Goal: Information Seeking & Learning: Learn about a topic

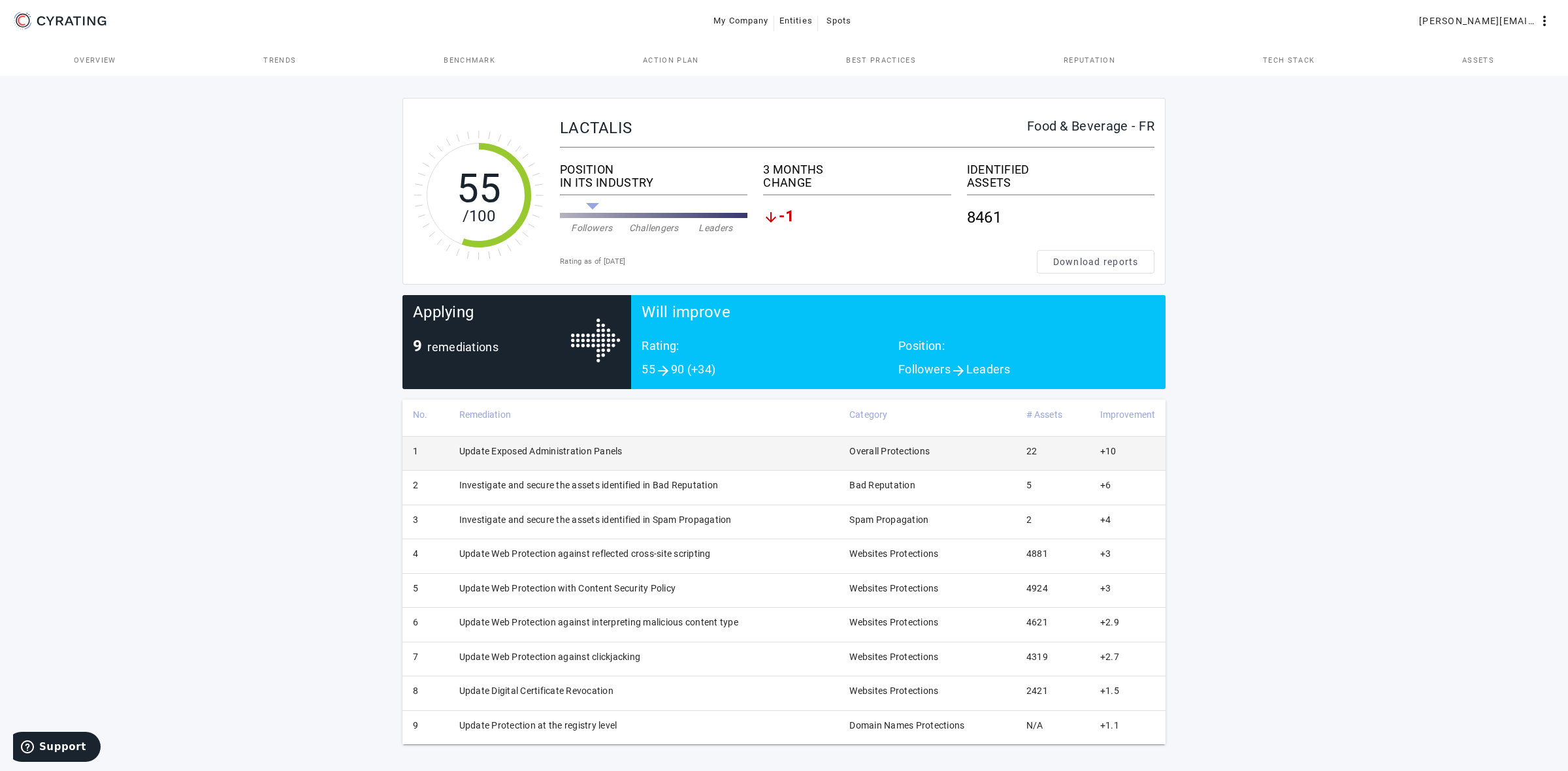
click at [630, 446] on td "Update Exposed Administration Panels" at bounding box center [644, 453] width 391 height 34
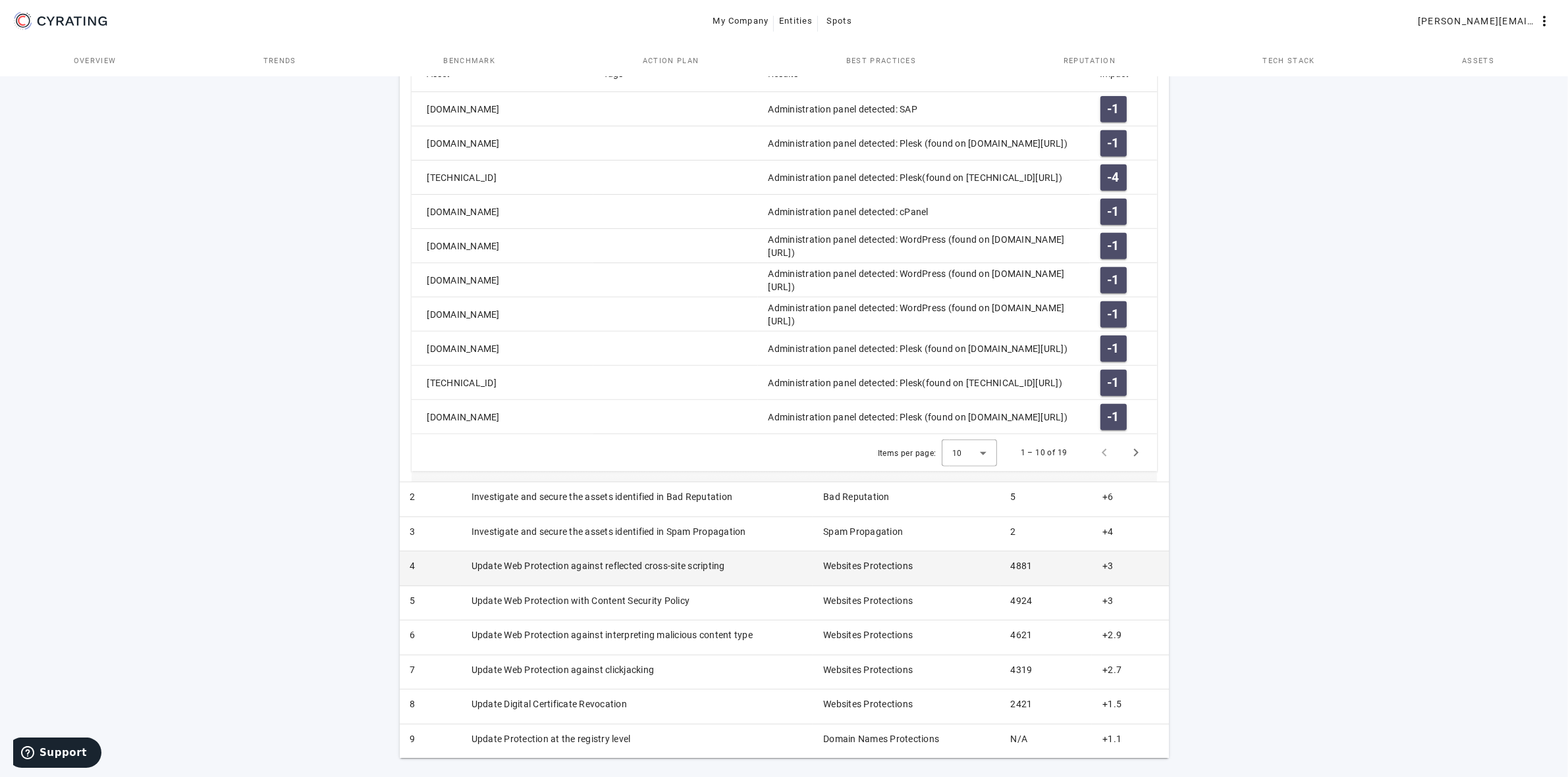
scroll to position [688, 0]
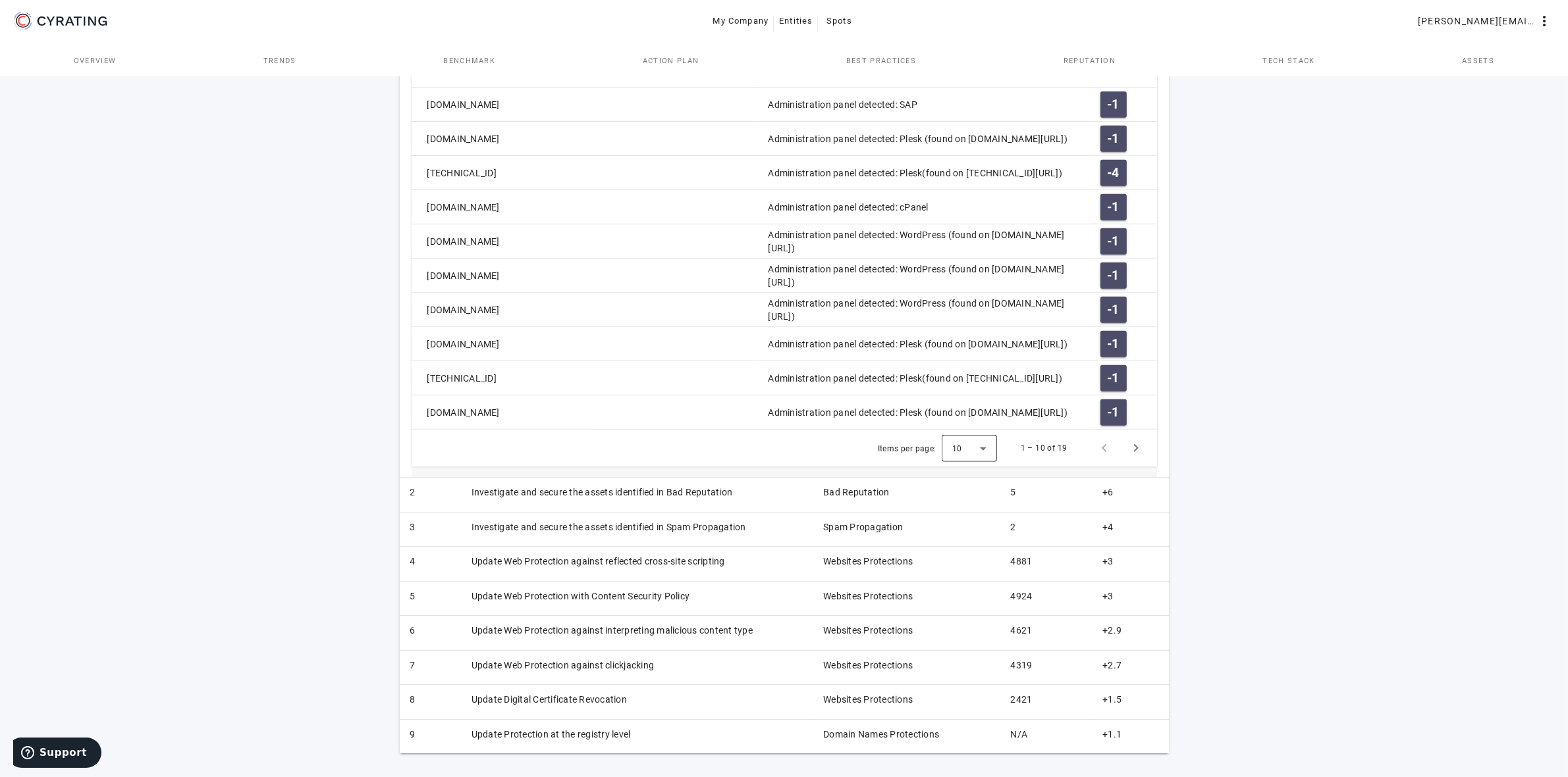
click at [979, 452] on div at bounding box center [969, 448] width 55 height 32
click at [968, 514] on mat-option "25" at bounding box center [970, 514] width 55 height 32
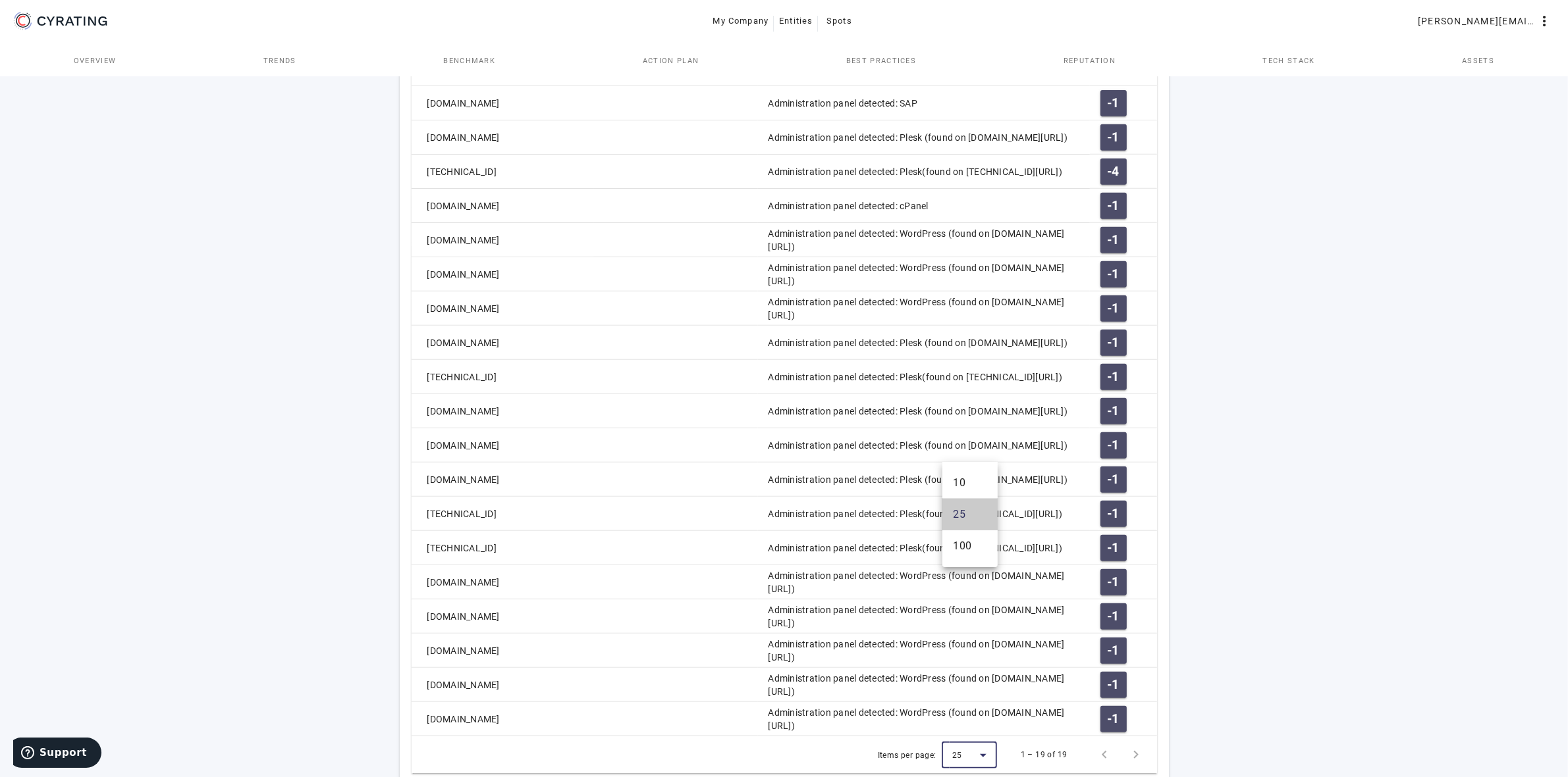
scroll to position [996, 0]
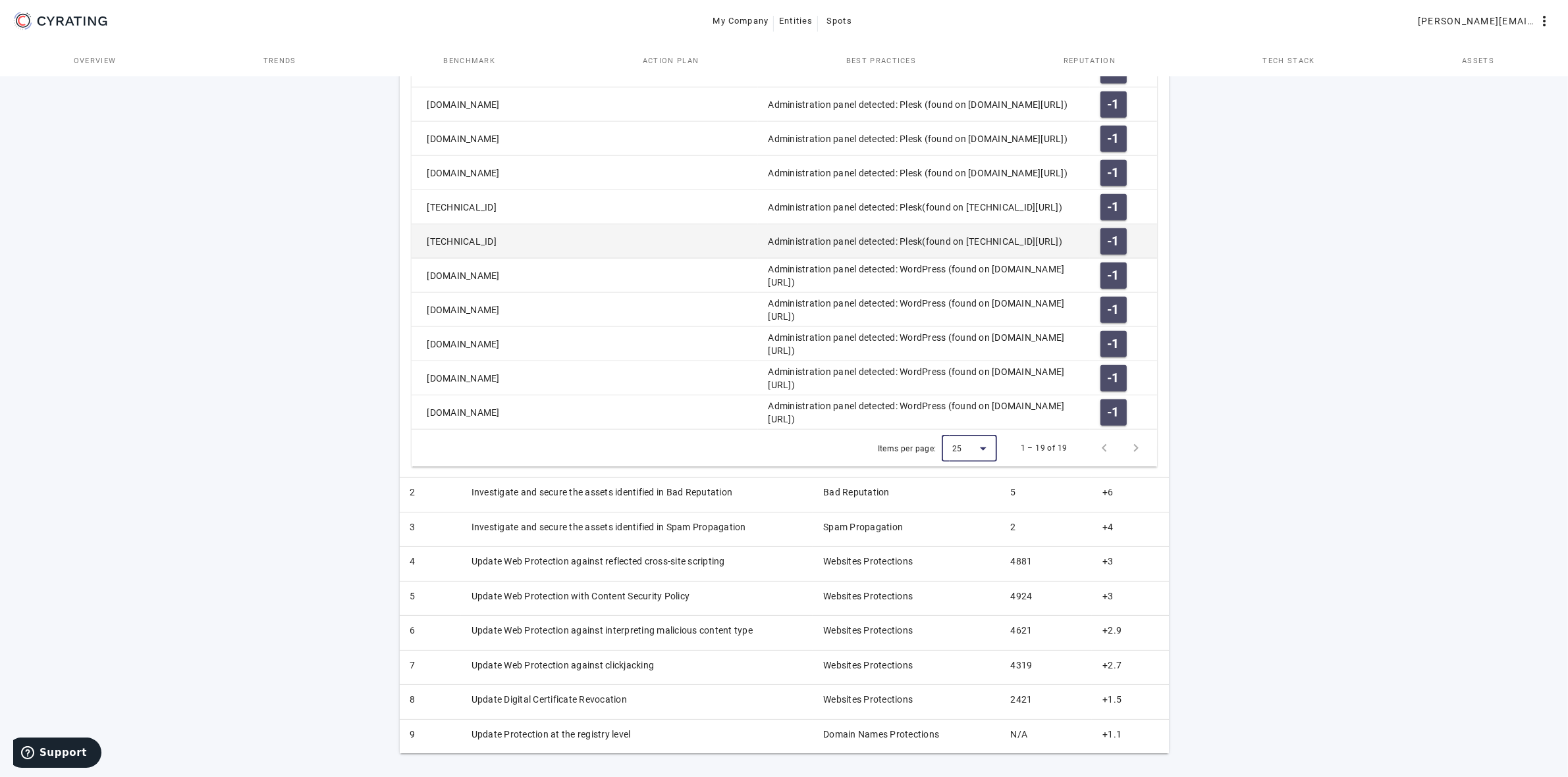
click at [469, 245] on mat-cell "[TECHNICAL_ID]" at bounding box center [502, 241] width 181 height 34
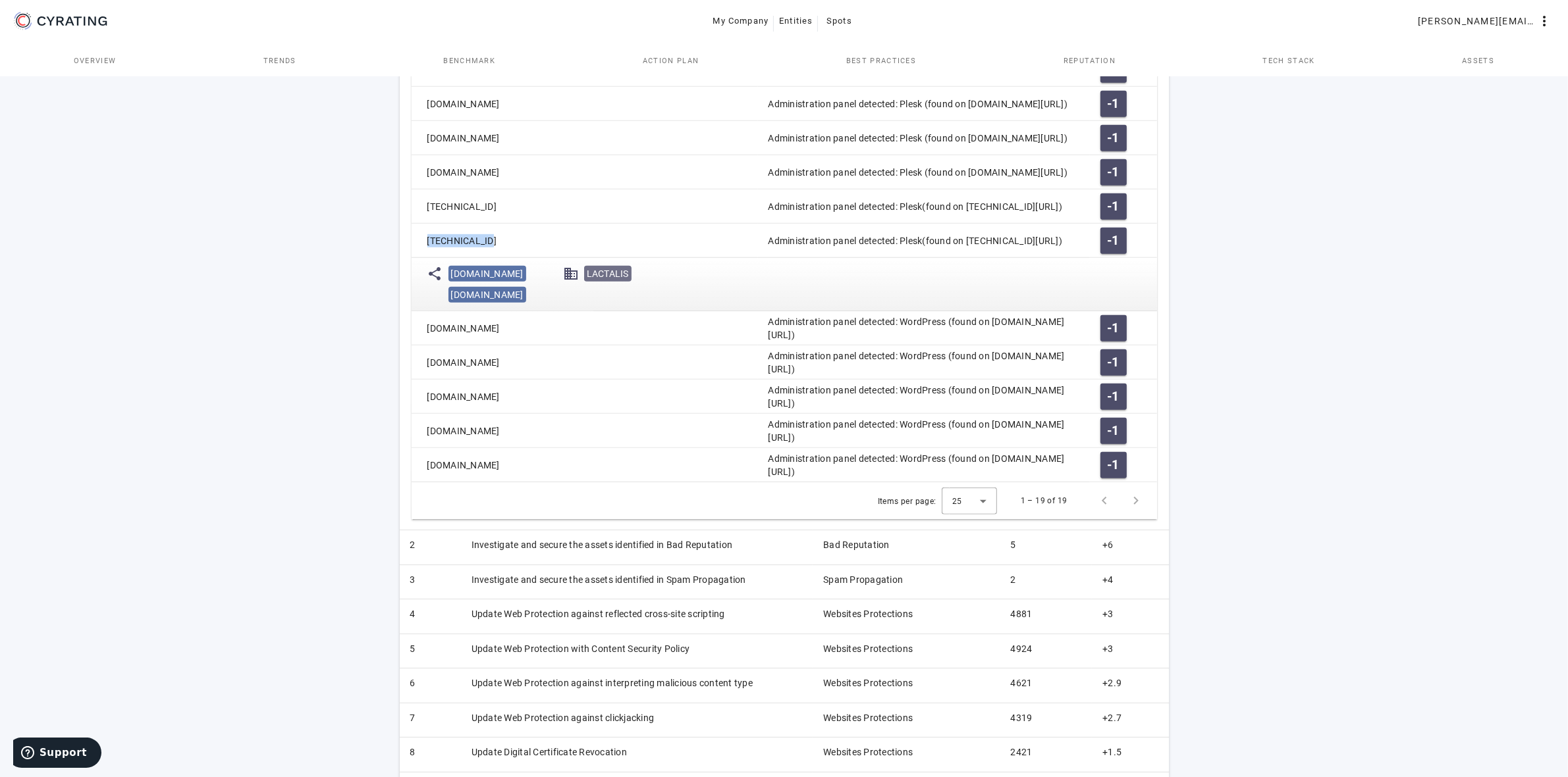
drag, startPoint x: 507, startPoint y: 244, endPoint x: 403, endPoint y: 237, distance: 104.2
click at [403, 237] on td "Information Take it to the next level with overall best practices./ An administ…" at bounding box center [785, 4] width 769 height 1053
copy mat-cell "[TECHNICAL_ID]"
drag, startPoint x: 766, startPoint y: 231, endPoint x: 899, endPoint y: 250, distance: 134.4
click at [899, 250] on mat-cell "Administration panel detected: Plesk(found on [TECHNICAL_ID][URL])" at bounding box center [924, 241] width 332 height 34
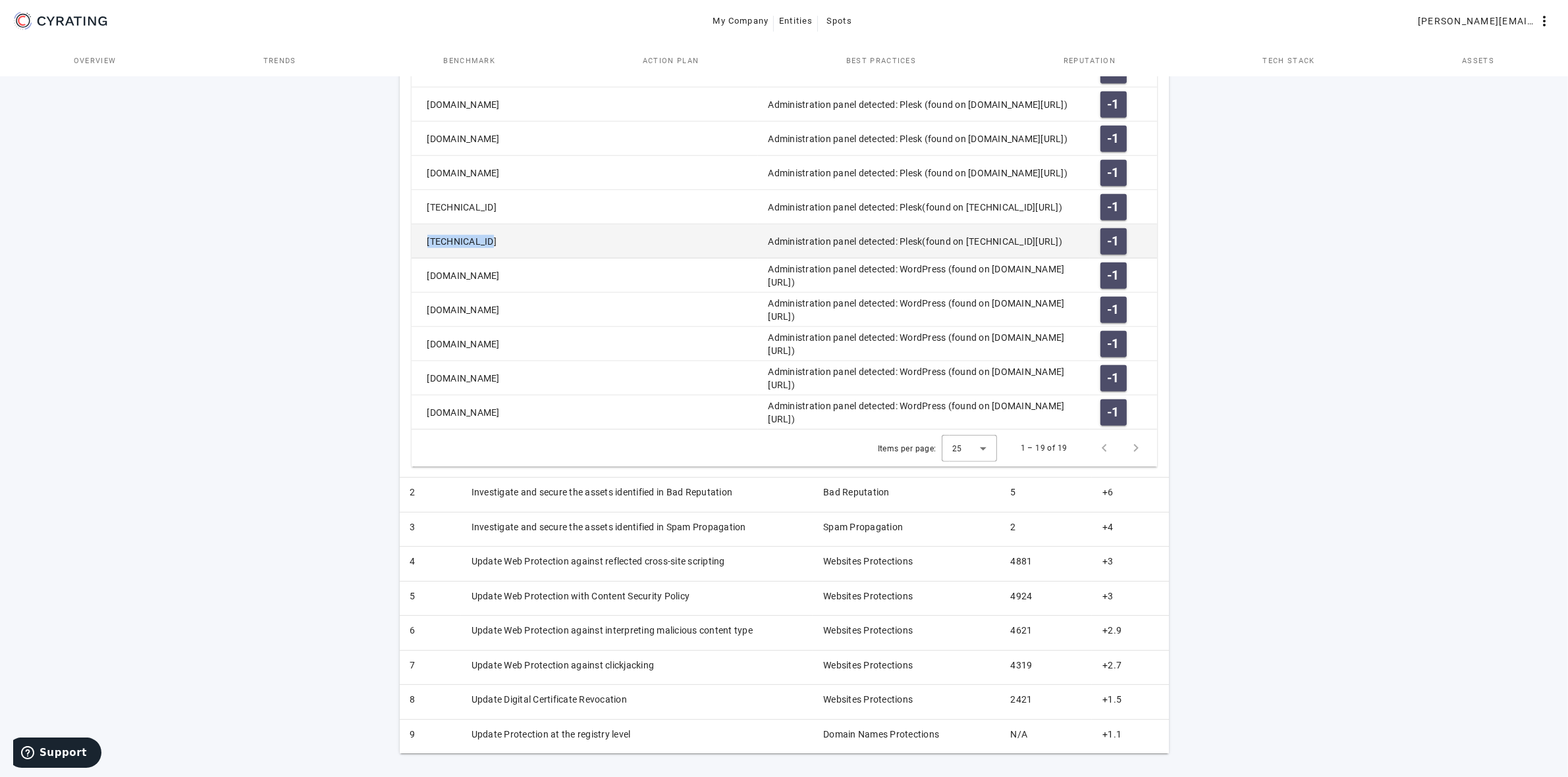
copy mat-cell "Administration panel detected: Plesk(found on [TECHNICAL_ID][URL])"
click at [495, 245] on mat-cell "[TECHNICAL_ID]" at bounding box center [502, 241] width 181 height 34
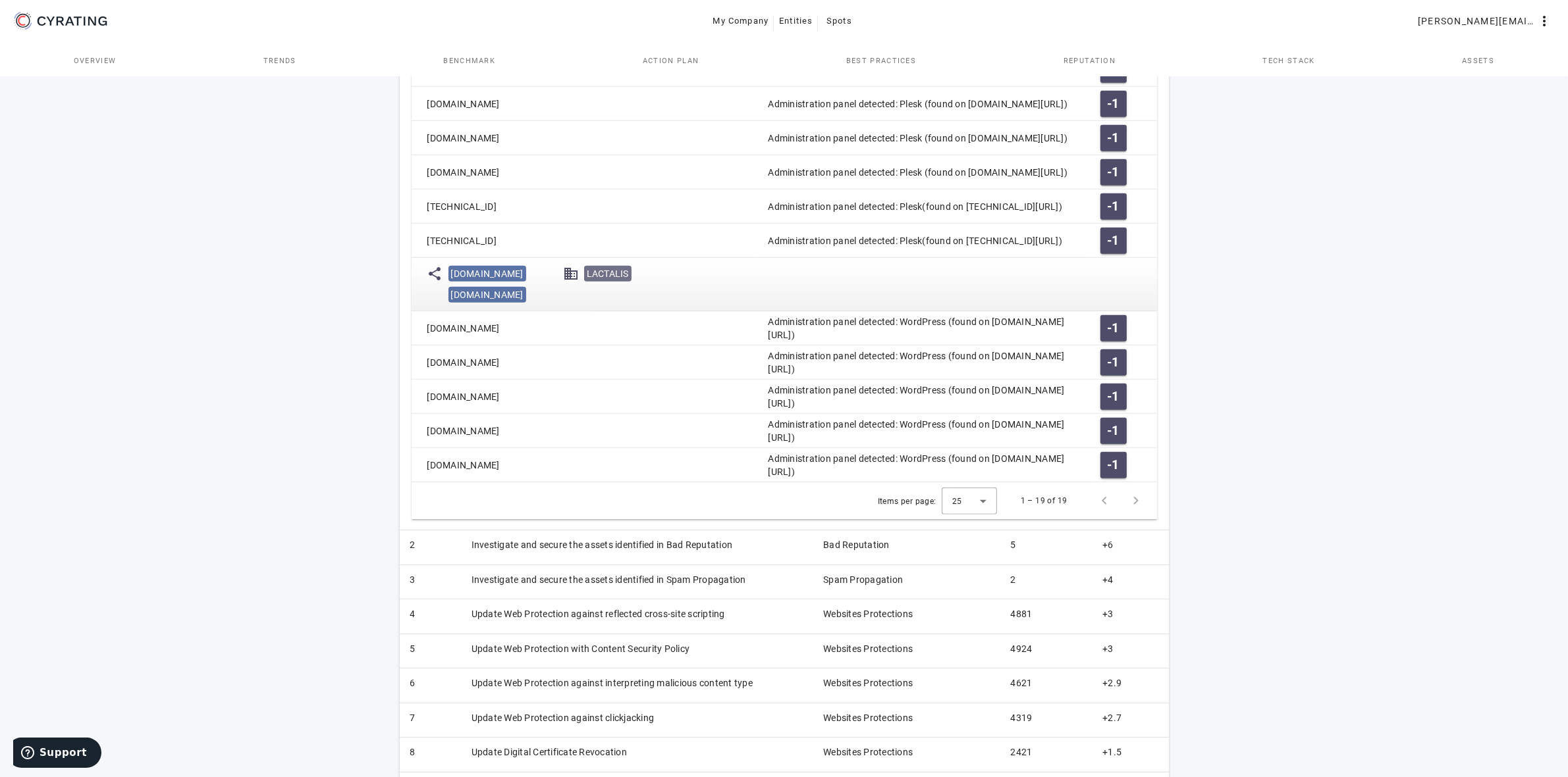
drag, startPoint x: 580, startPoint y: 296, endPoint x: 450, endPoint y: 275, distance: 131.7
click at [450, 275] on div "[DOMAIN_NAME] [DOMAIN_NAME]" at bounding box center [503, 284] width 109 height 42
click at [531, 285] on islice-item "[DOMAIN_NAME]" at bounding box center [490, 295] width 83 height 21
drag, startPoint x: 548, startPoint y: 274, endPoint x: 442, endPoint y: 267, distance: 106.2
click at [442, 267] on div "share [DOMAIN_NAME] [DOMAIN_NAME] domain LACTALIS" at bounding box center [561, 284] width 267 height 42
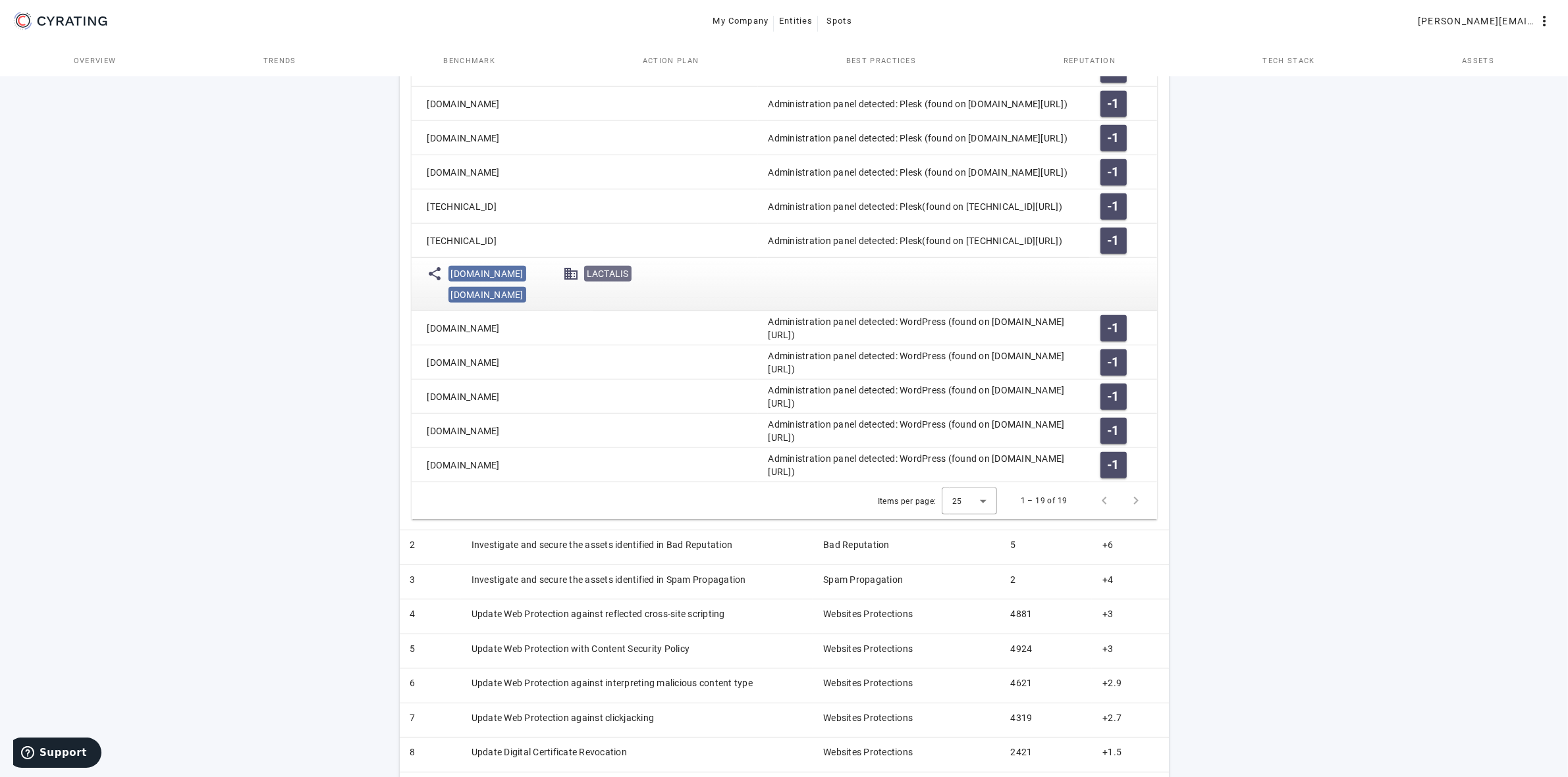
copy span "[DOMAIN_NAME]"
